Goal: Information Seeking & Learning: Learn about a topic

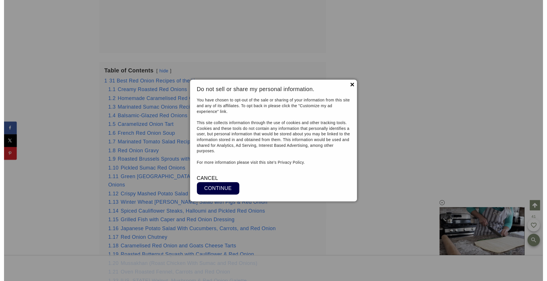
scroll to position [16837, 0]
